Goal: Task Accomplishment & Management: Manage account settings

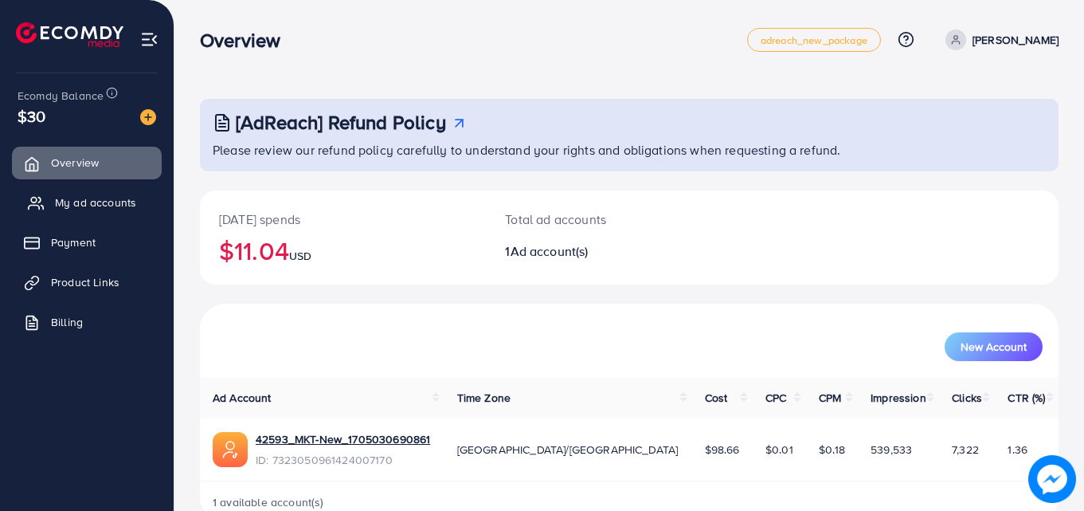
click at [97, 198] on span "My ad accounts" at bounding box center [95, 202] width 81 height 16
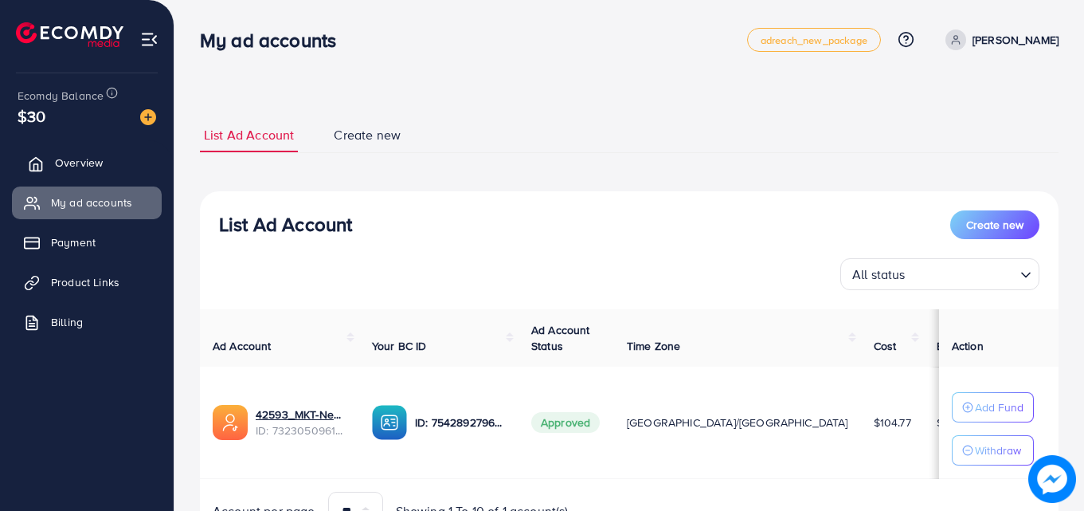
click at [96, 156] on span "Overview" at bounding box center [79, 163] width 48 height 16
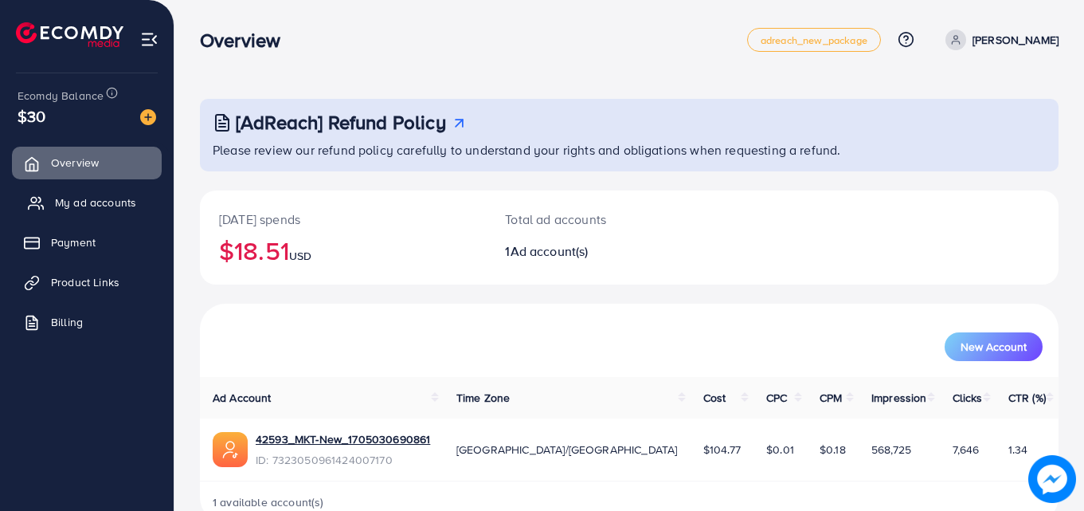
click at [126, 200] on span "My ad accounts" at bounding box center [95, 202] width 81 height 16
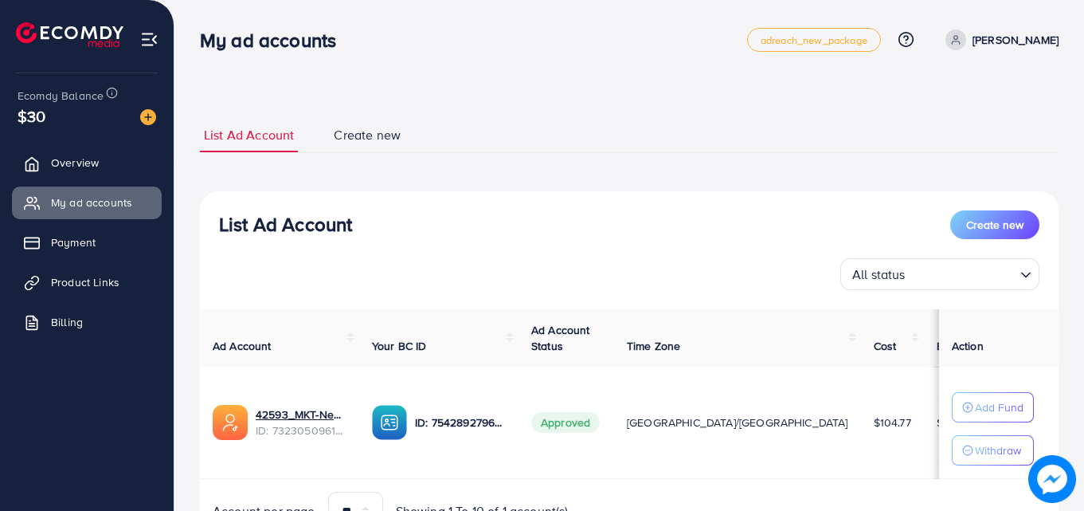
scroll to position [83, 0]
